Goal: Information Seeking & Learning: Learn about a topic

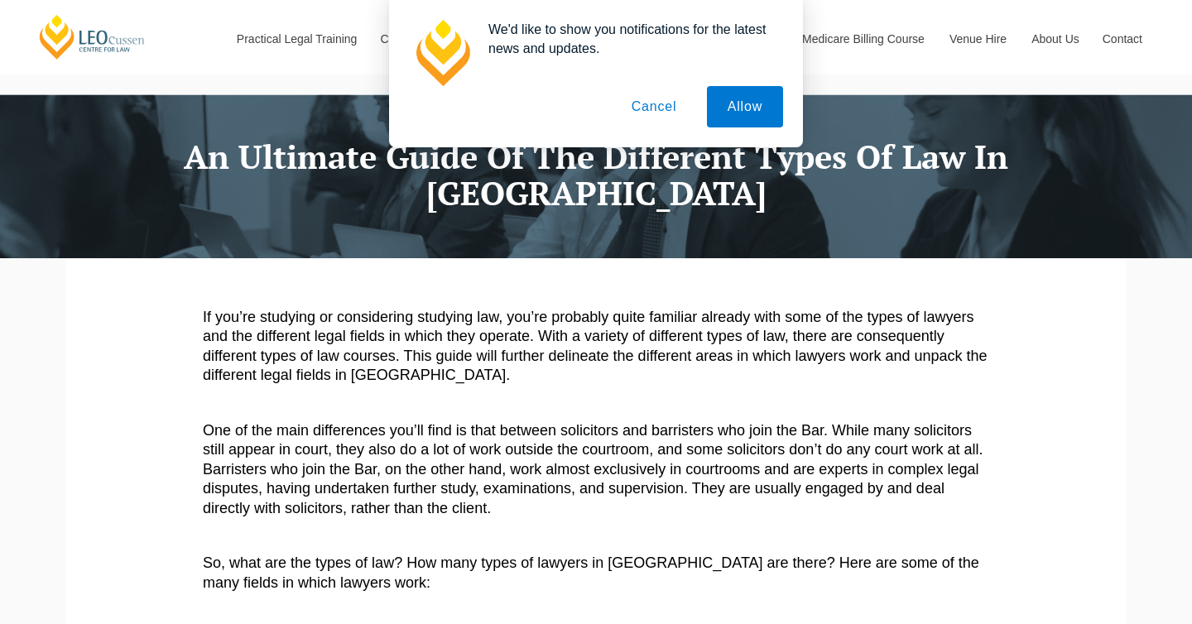
click at [662, 104] on button "Cancel" at bounding box center [654, 106] width 87 height 41
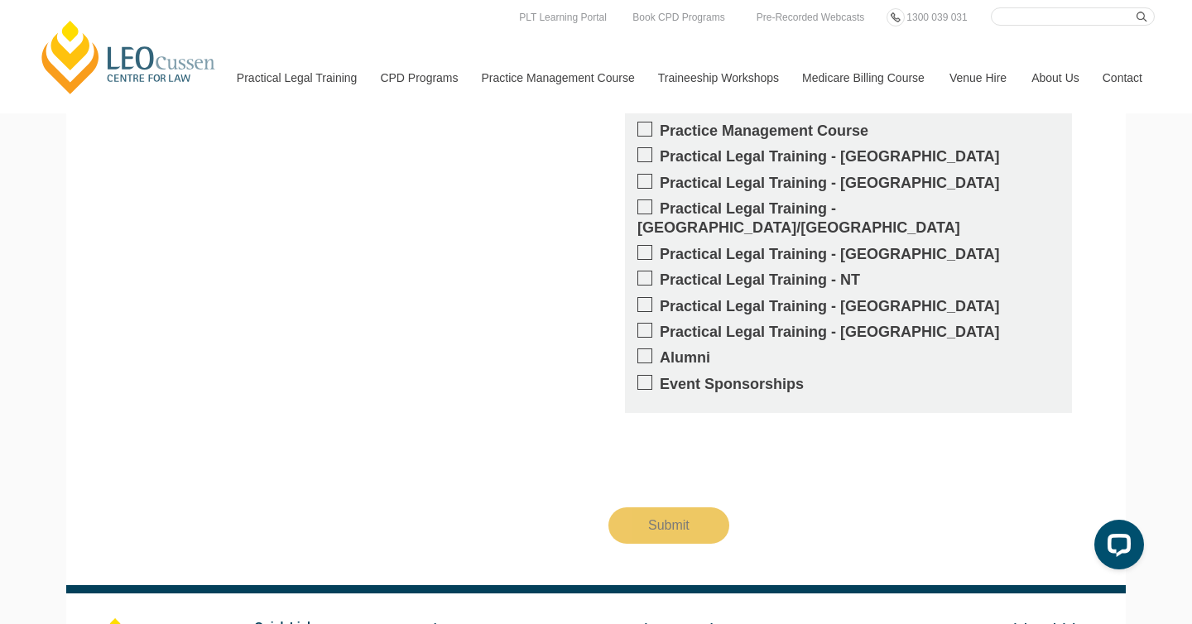
scroll to position [3785, 0]
